Goal: Register for event/course

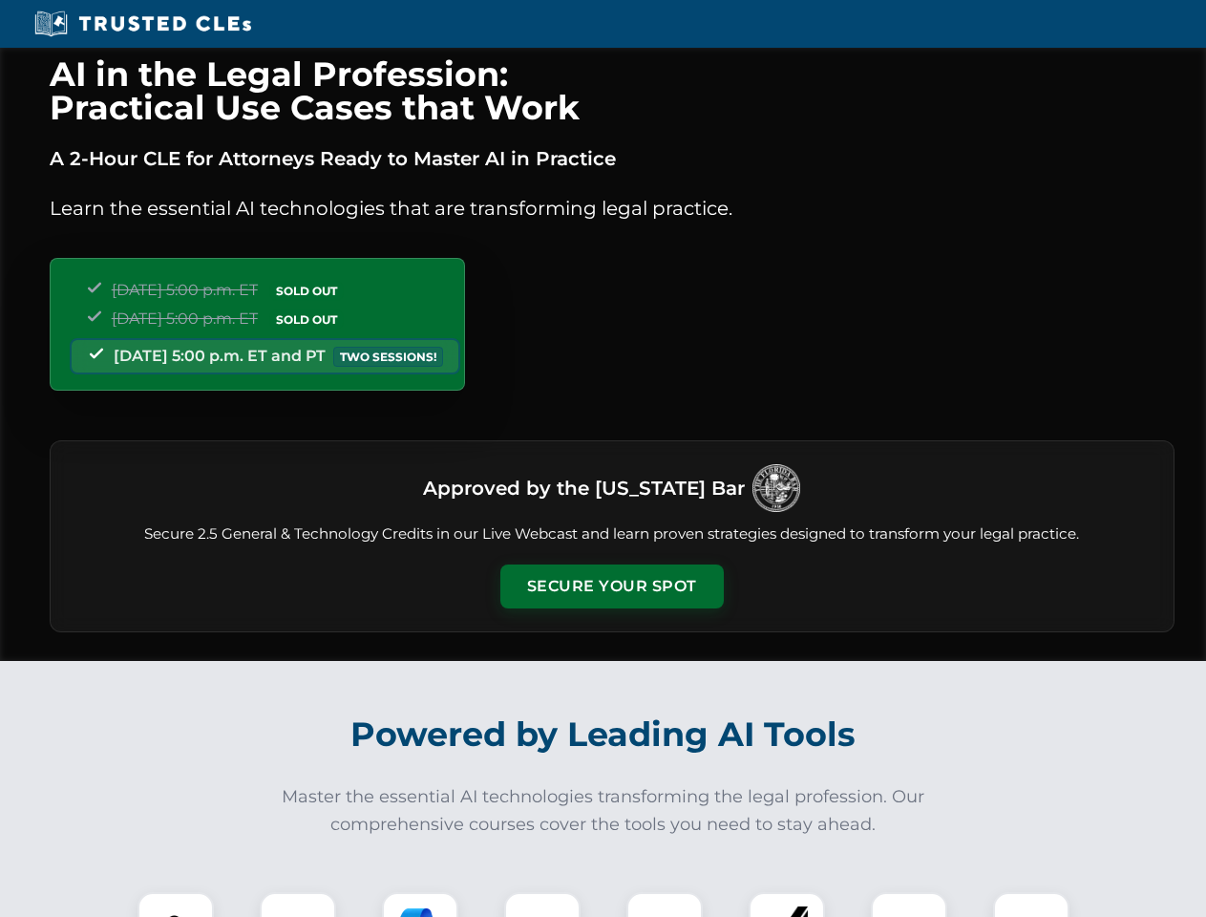
click at [611, 586] on button "Secure Your Spot" at bounding box center [611, 586] width 223 height 44
click at [176, 904] on img at bounding box center [175, 929] width 55 height 55
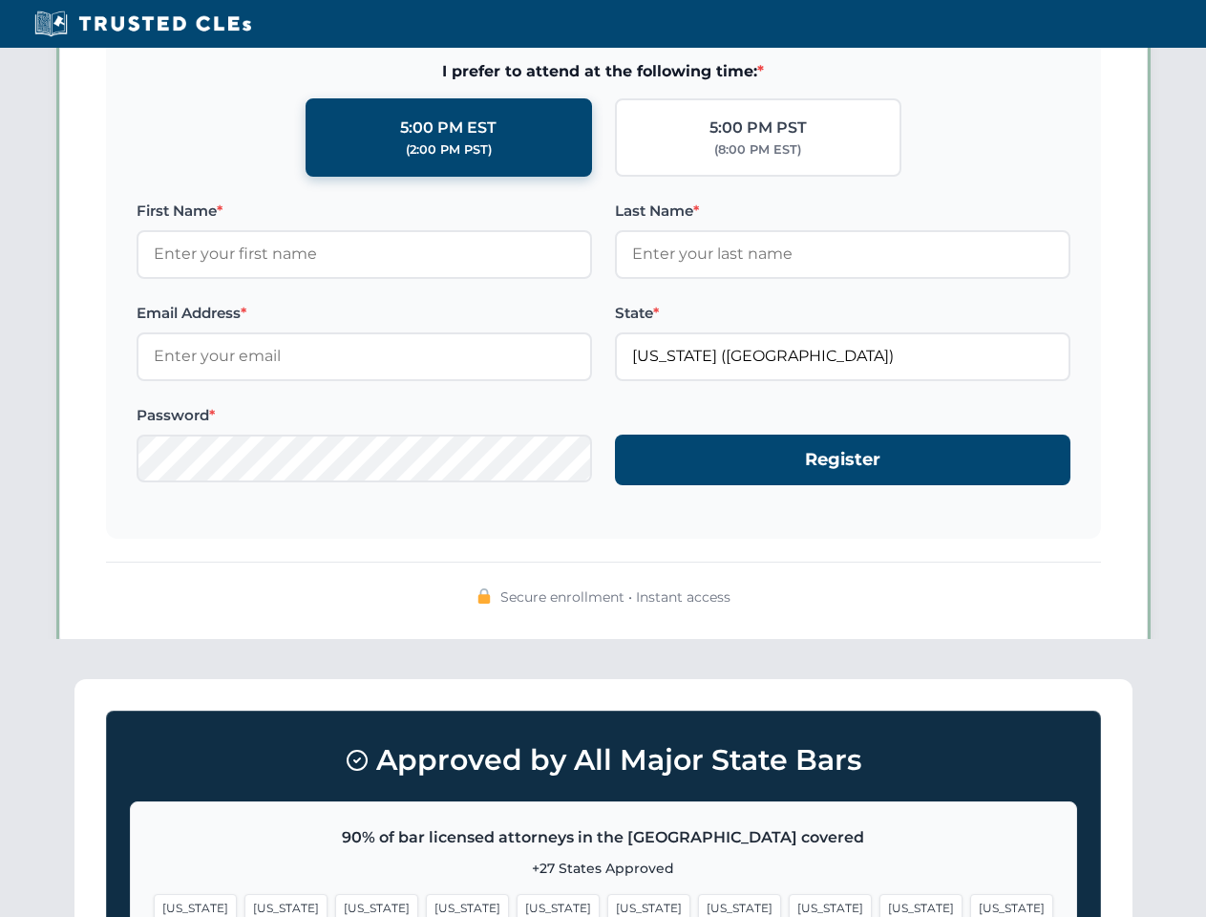
click at [698, 904] on span "[US_STATE]" at bounding box center [739, 908] width 83 height 28
click at [879, 904] on span "[US_STATE]" at bounding box center [920, 908] width 83 height 28
